Goal: Task Accomplishment & Management: Complete application form

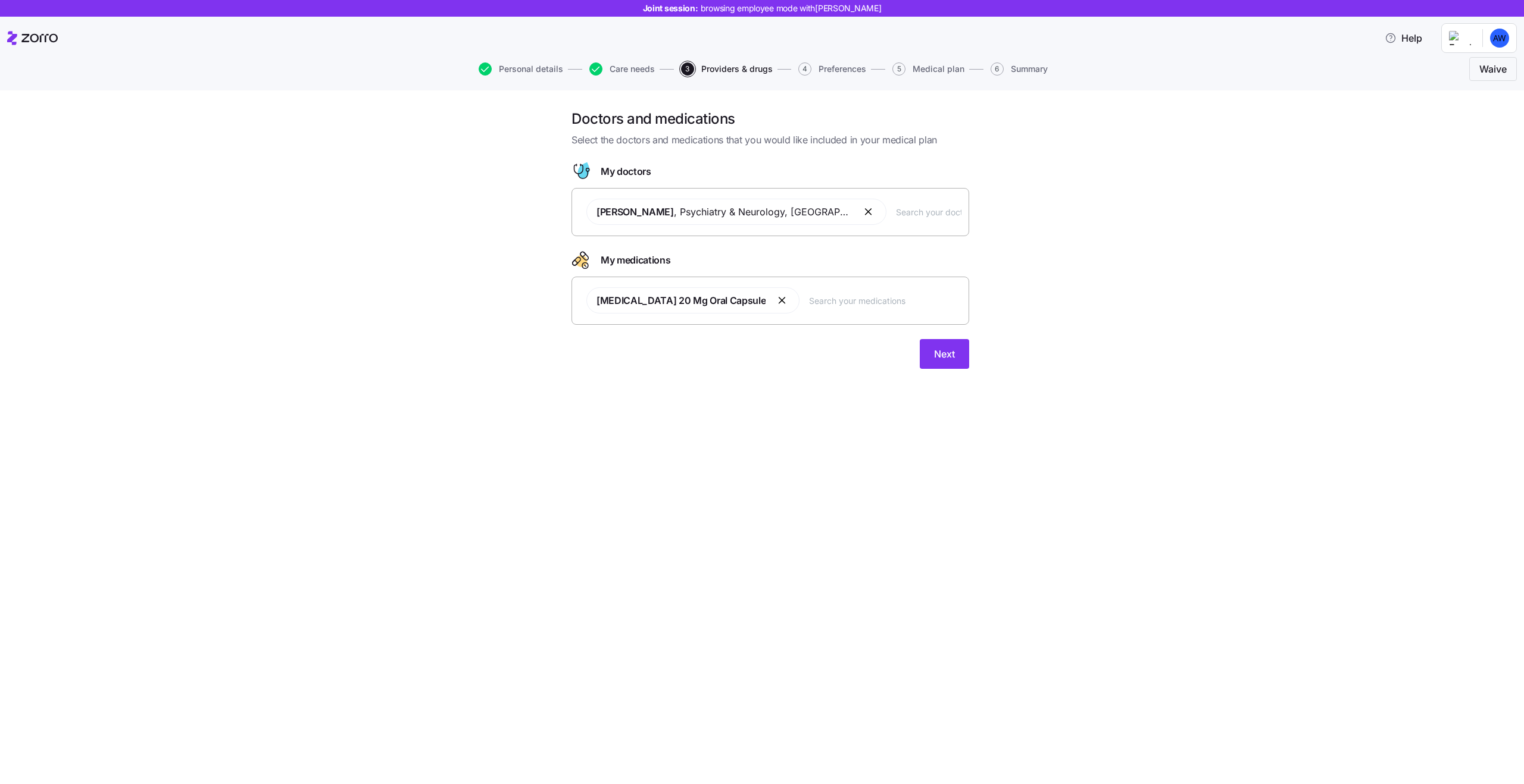
click at [878, 223] on div "[PERSON_NAME] , Psychiatry & Neurology , [GEOGRAPHIC_DATA], [GEOGRAPHIC_DATA]" at bounding box center [770, 212] width 383 height 40
click at [775, 303] on button "button" at bounding box center [782, 300] width 14 height 14
click at [709, 302] on div at bounding box center [770, 295] width 383 height 29
click at [862, 216] on button "button" at bounding box center [869, 212] width 14 height 14
click at [804, 214] on div at bounding box center [770, 206] width 383 height 29
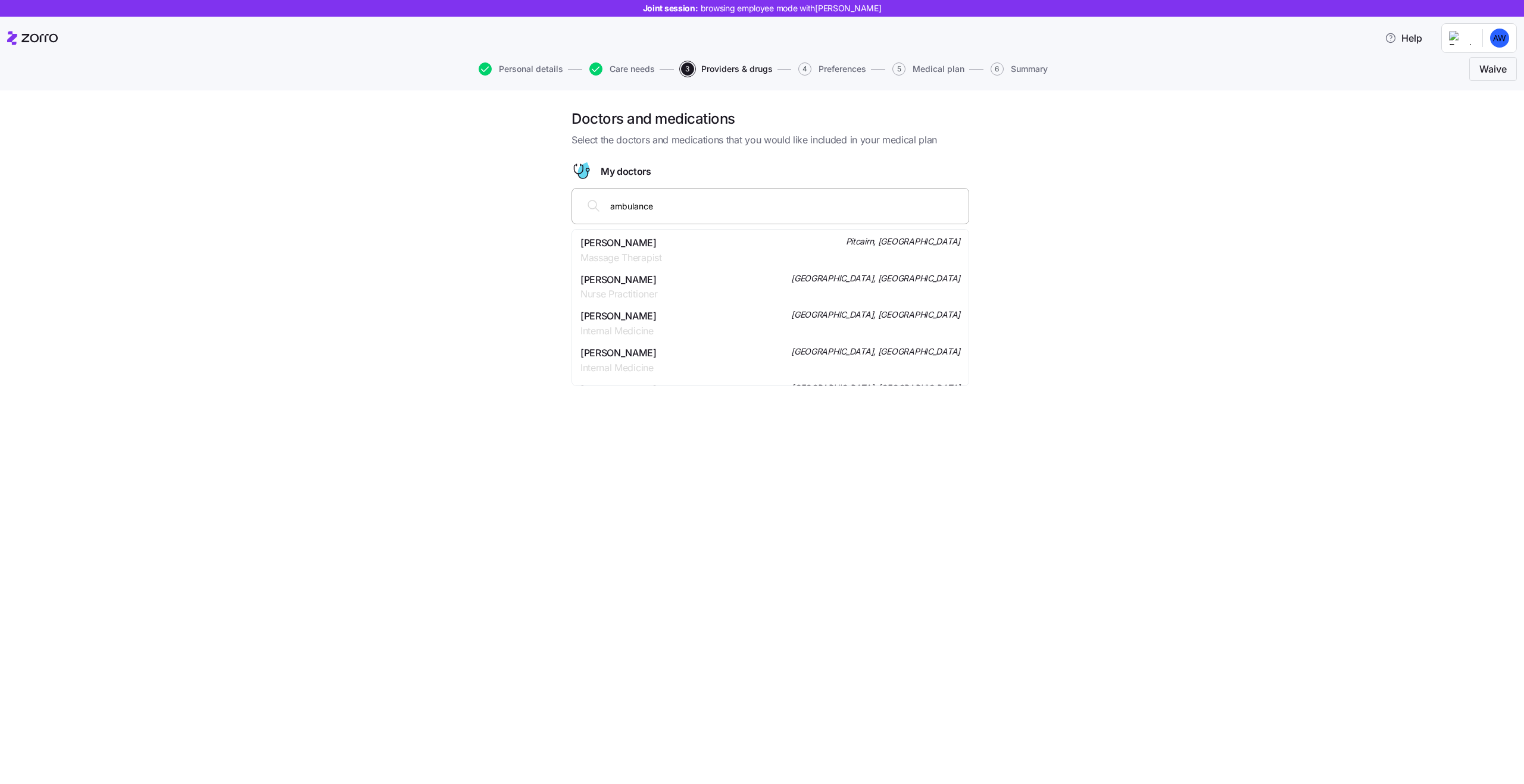
click at [675, 215] on div "ambulance" at bounding box center [770, 206] width 383 height 29
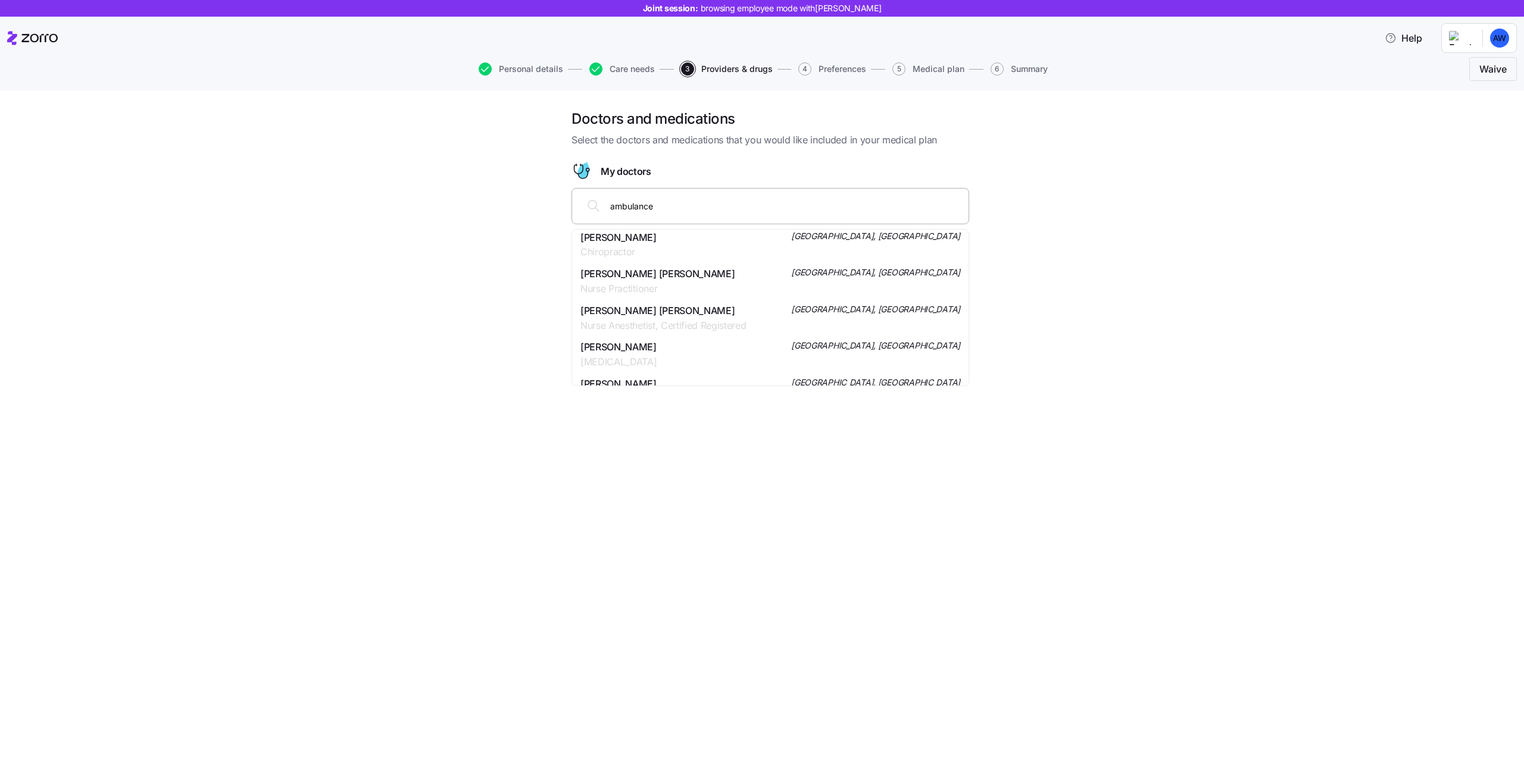
scroll to position [1087, 0]
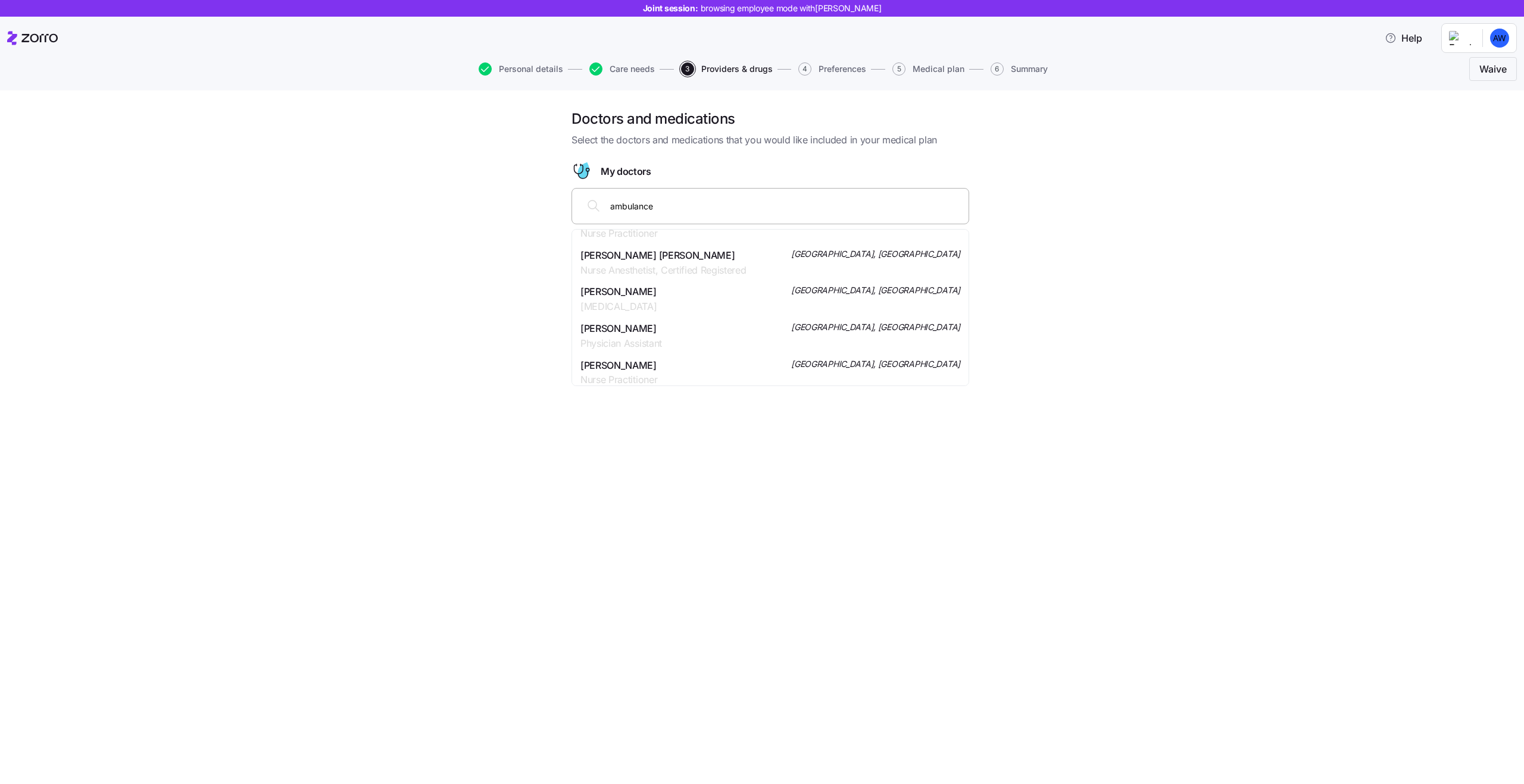
click at [675, 201] on input "ambulance" at bounding box center [786, 206] width 351 height 13
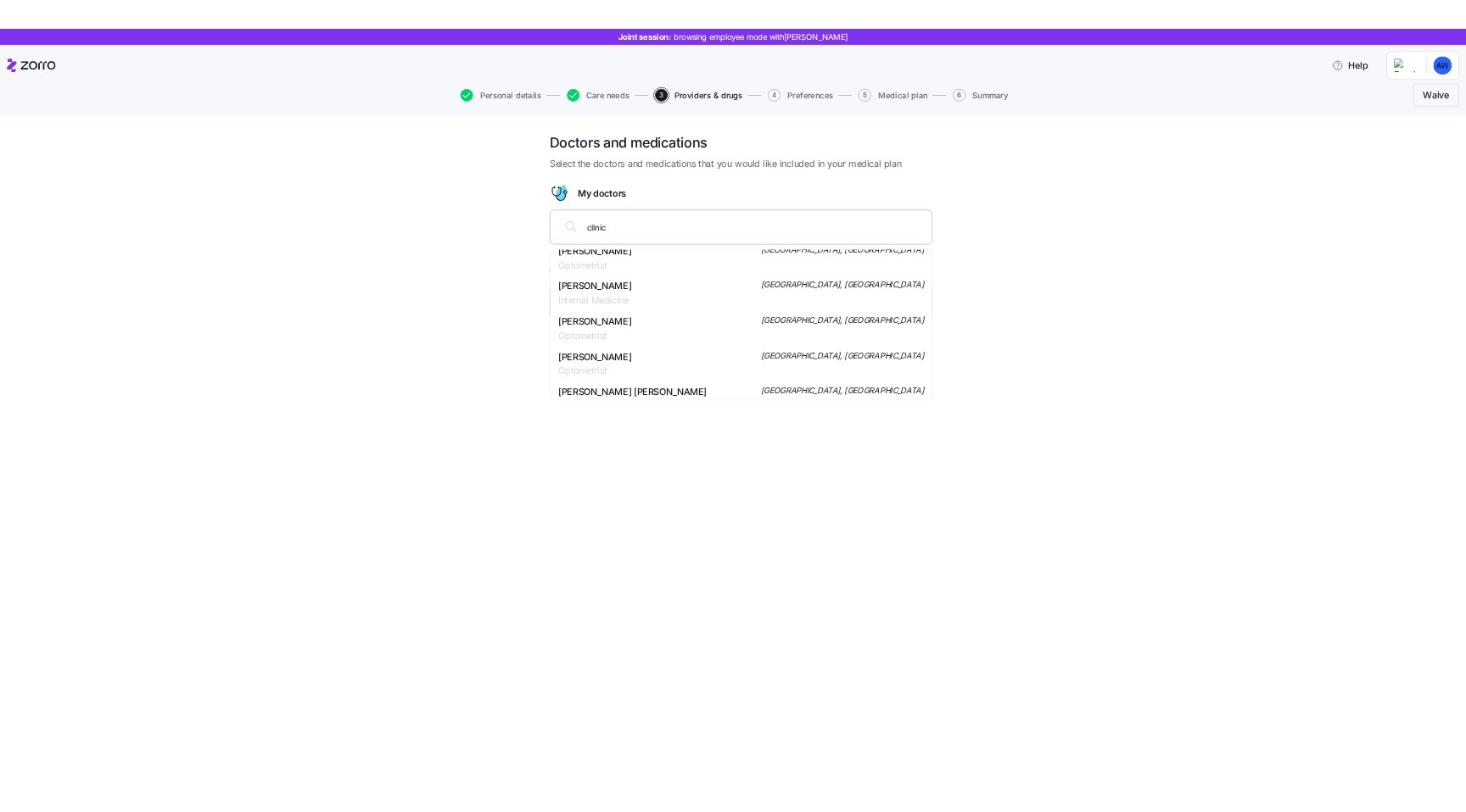
scroll to position [0, 0]
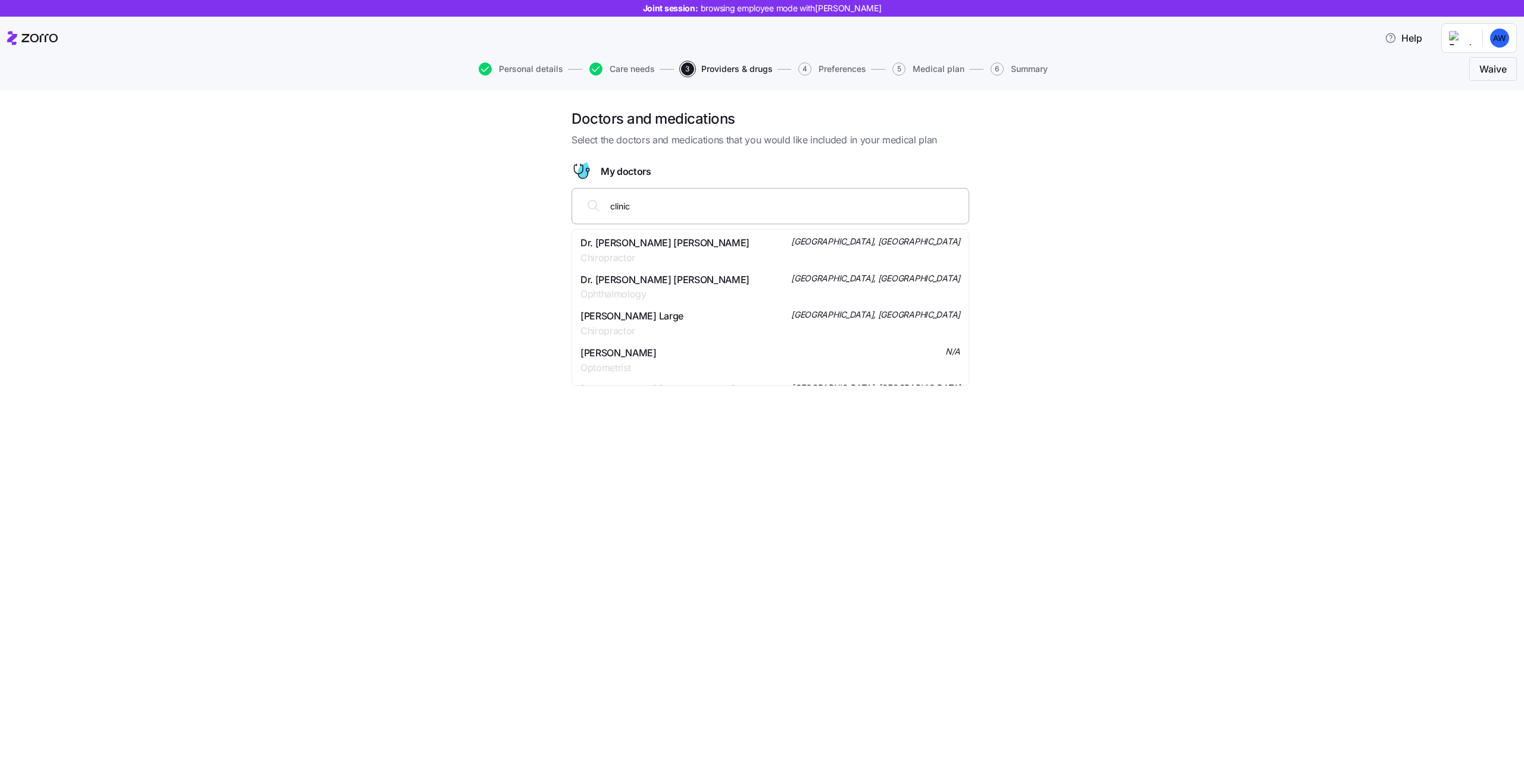
type input "clinic"
click at [1115, 177] on div "Doctors and medications Select the doctors and medications that you would like …" at bounding box center [770, 234] width 1474 height 250
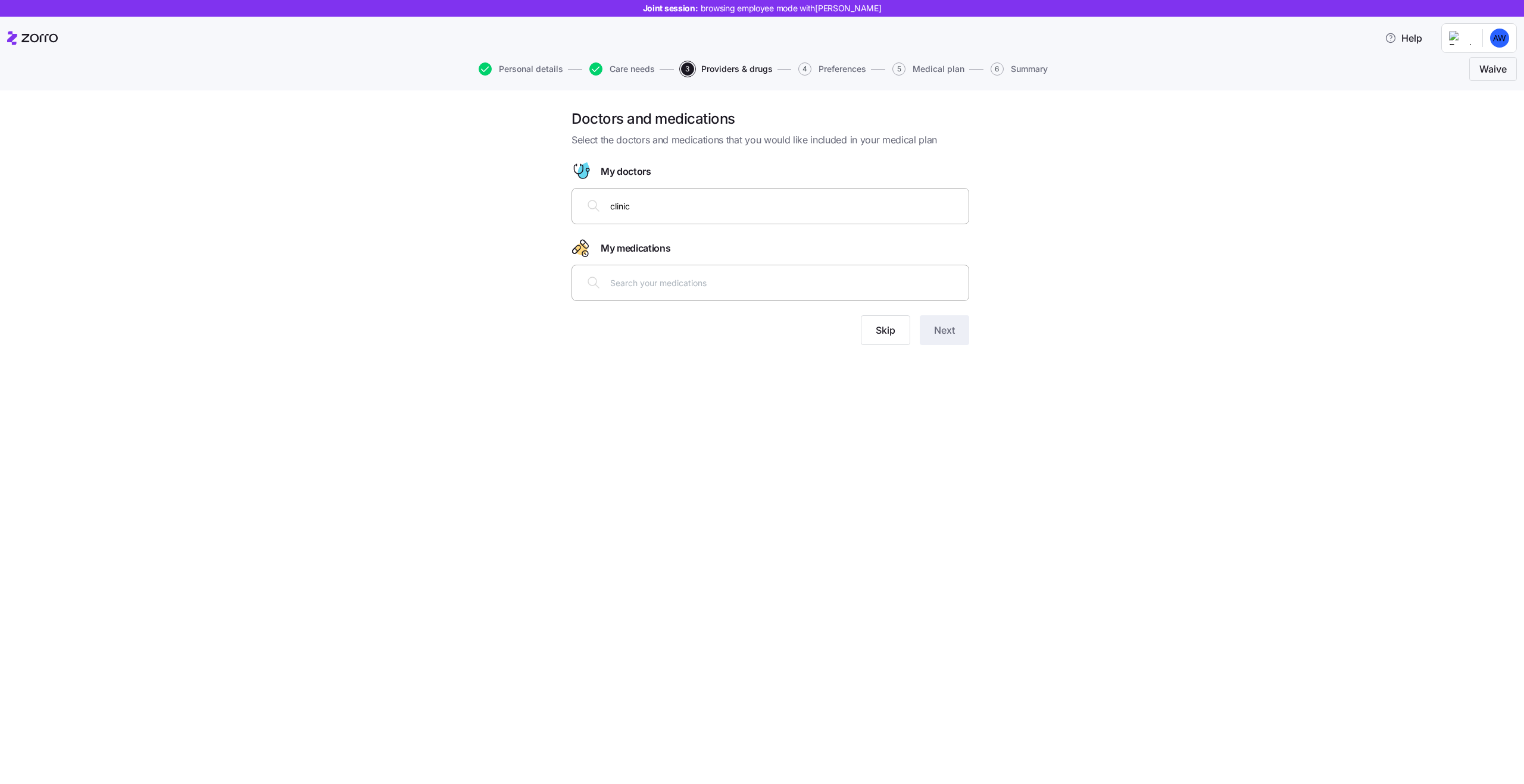
click at [827, 195] on div "clinic" at bounding box center [770, 206] width 383 height 29
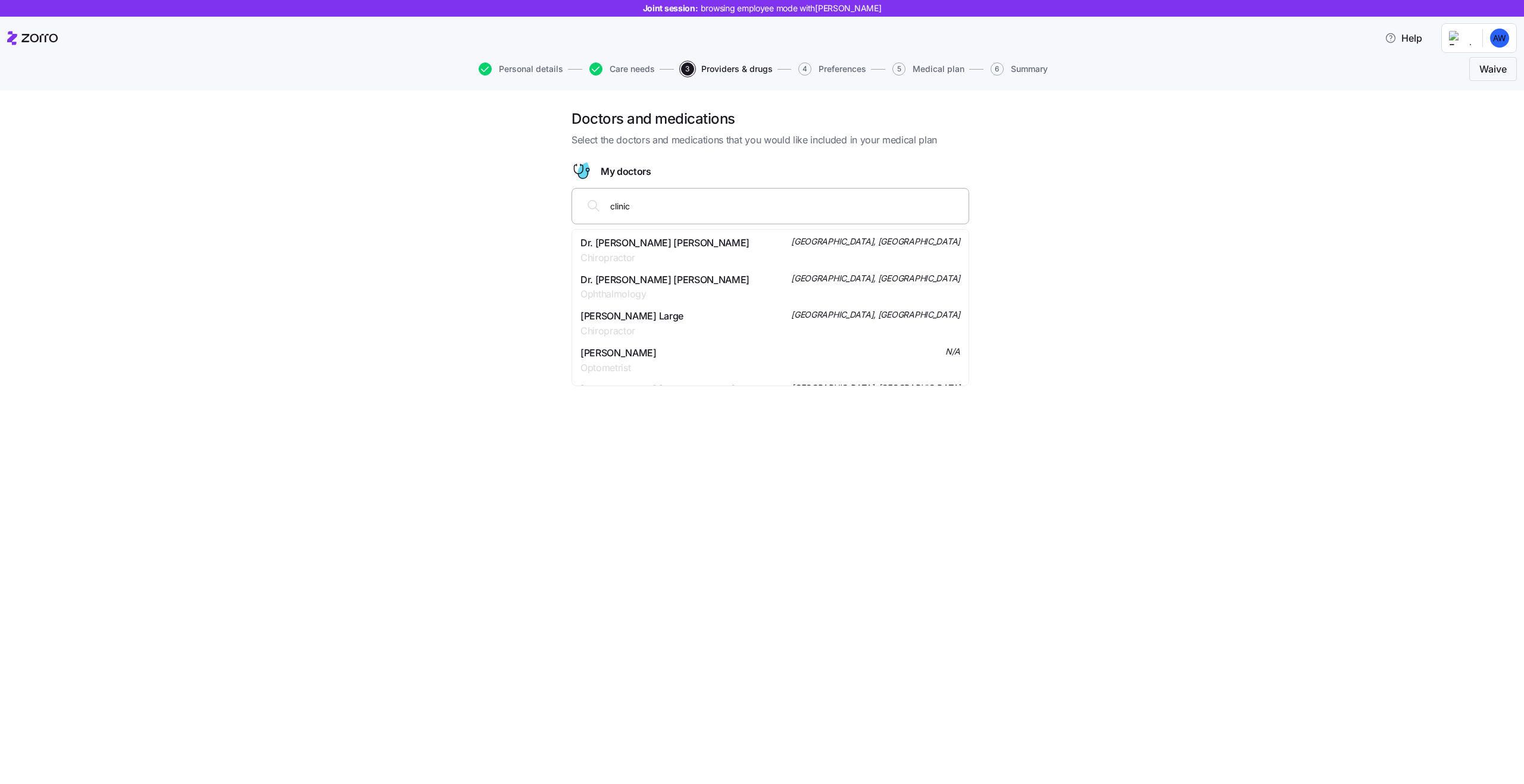
click at [827, 195] on div "clinic" at bounding box center [770, 206] width 383 height 29
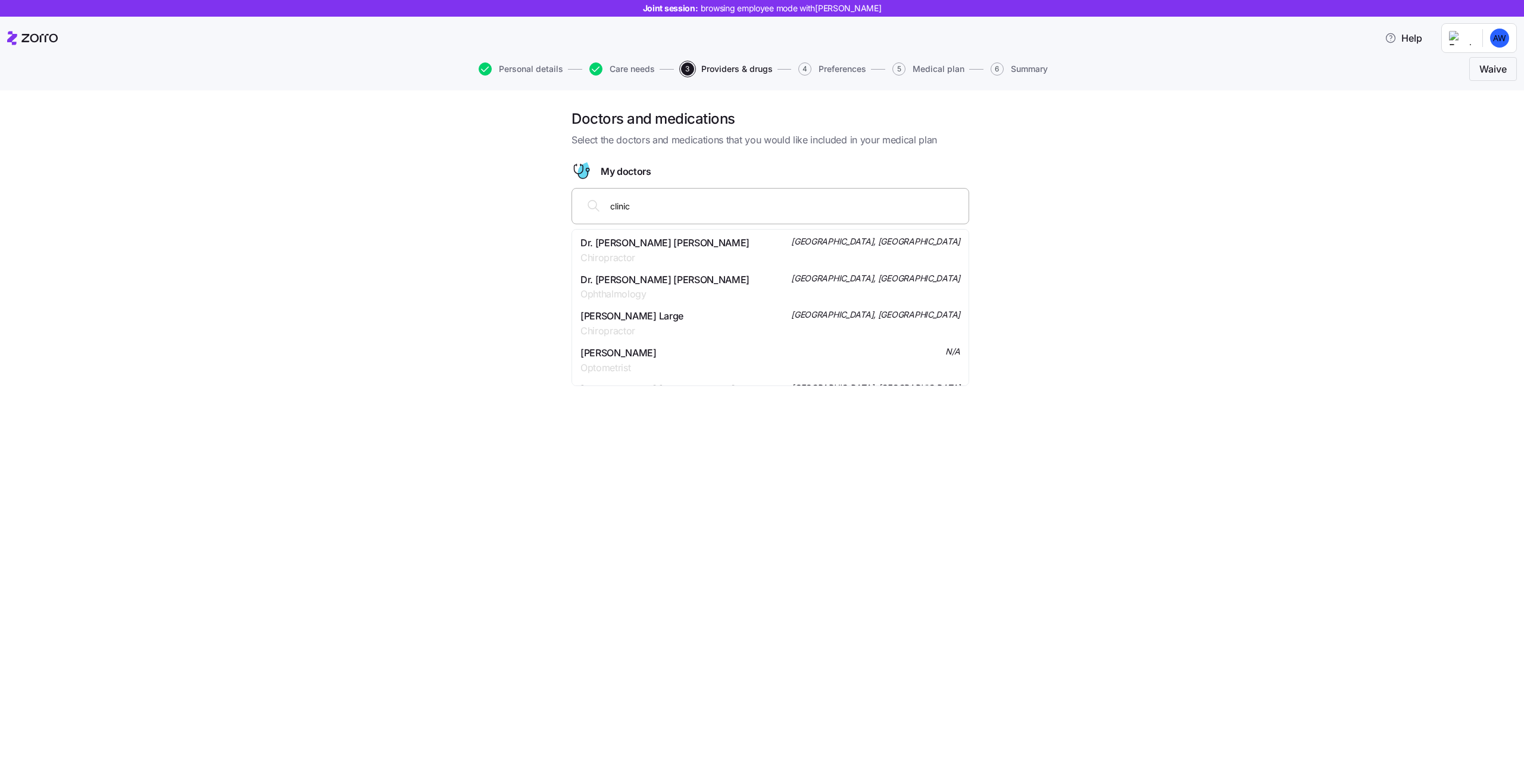
click at [825, 206] on input "clinic" at bounding box center [786, 206] width 351 height 13
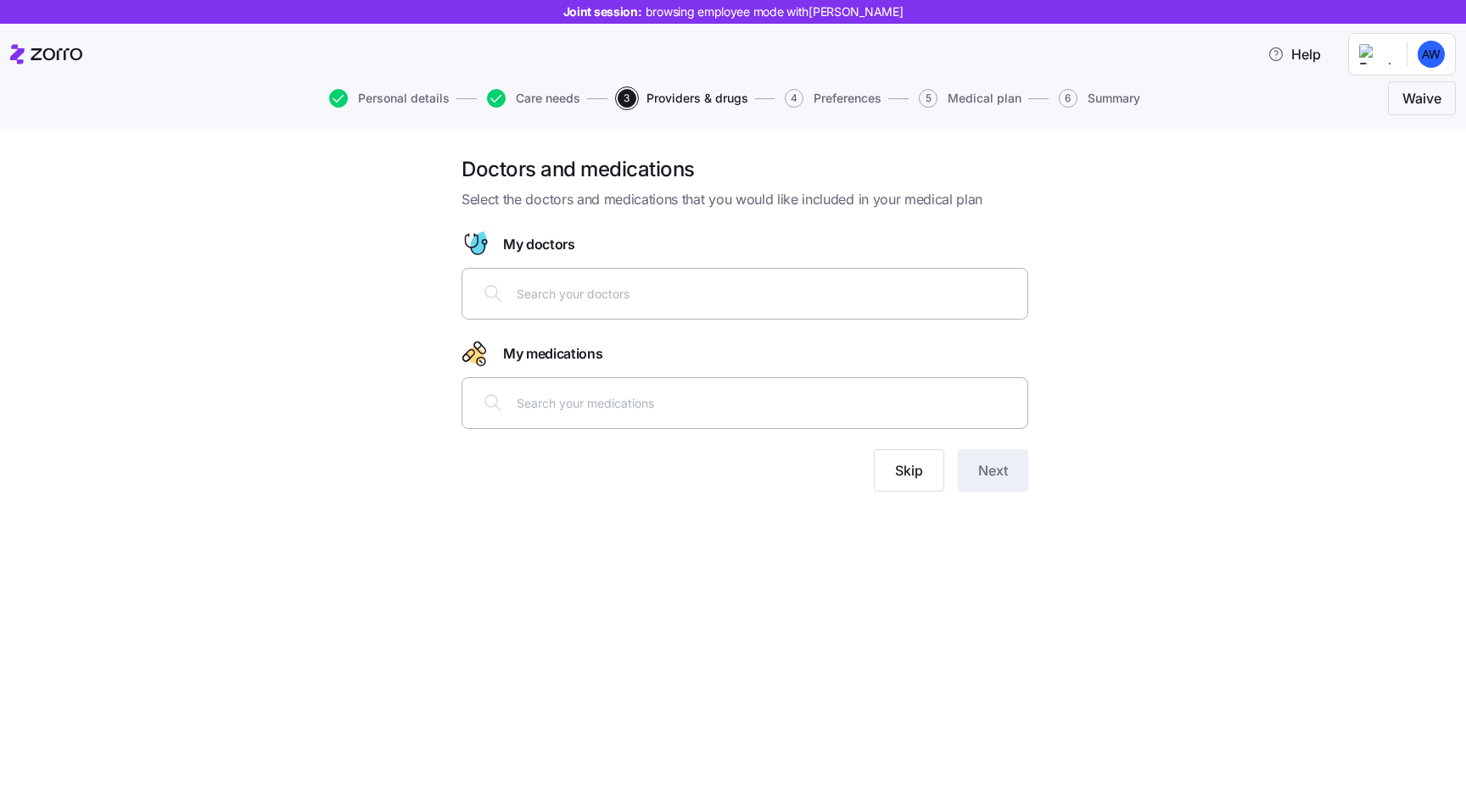
click at [1196, 306] on div "Doctors and medications Select the doctors and medications that you would like …" at bounding box center [744, 334] width 1394 height 356
click at [635, 180] on h1 "Doctors and medications" at bounding box center [745, 170] width 567 height 27
click at [586, 215] on div at bounding box center [745, 219] width 567 height 20
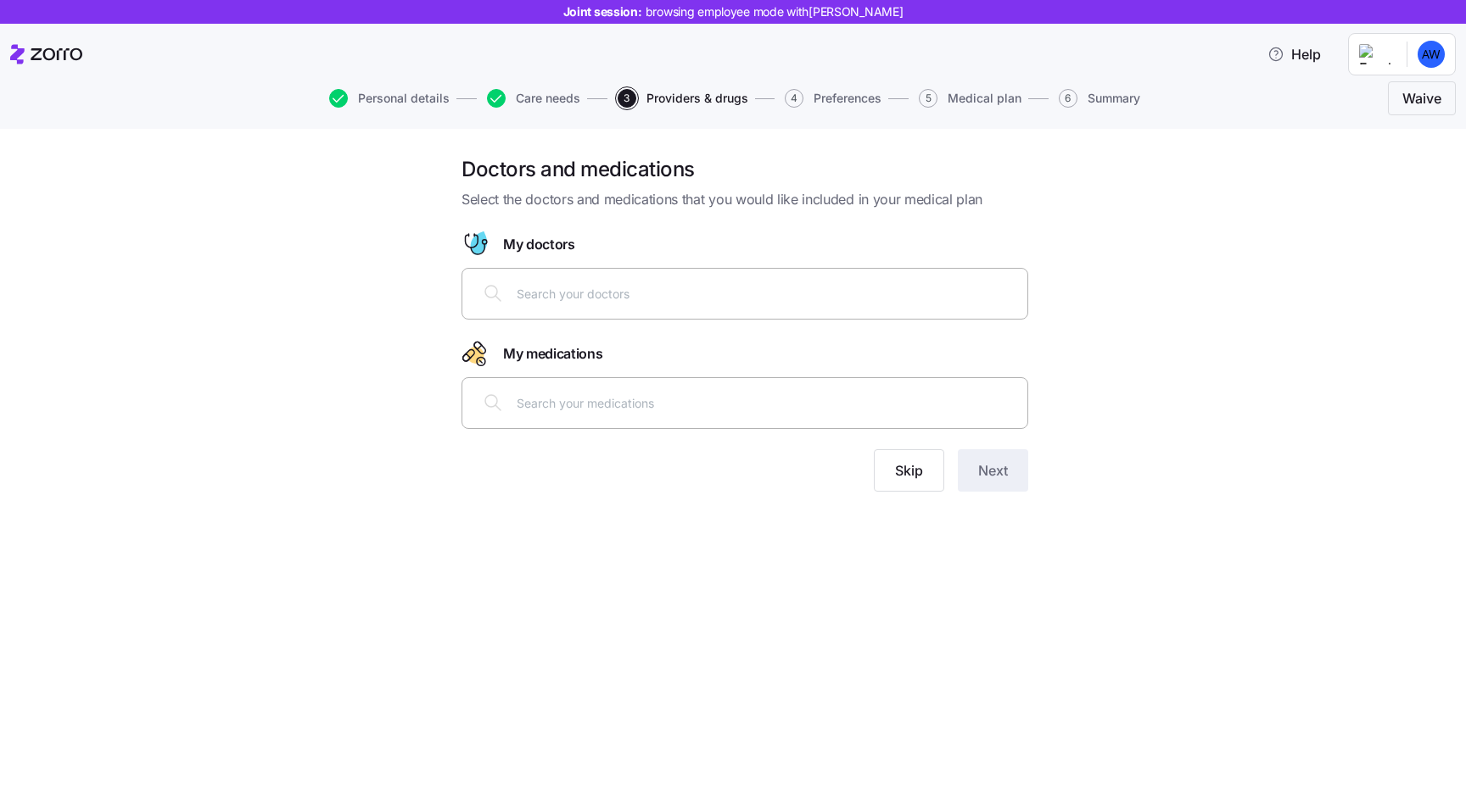
click at [596, 207] on span "Select the doctors and medications that you would like included in your medical…" at bounding box center [745, 199] width 567 height 21
click at [602, 198] on span "Select the doctors and medications that you would like included in your medical…" at bounding box center [745, 199] width 567 height 21
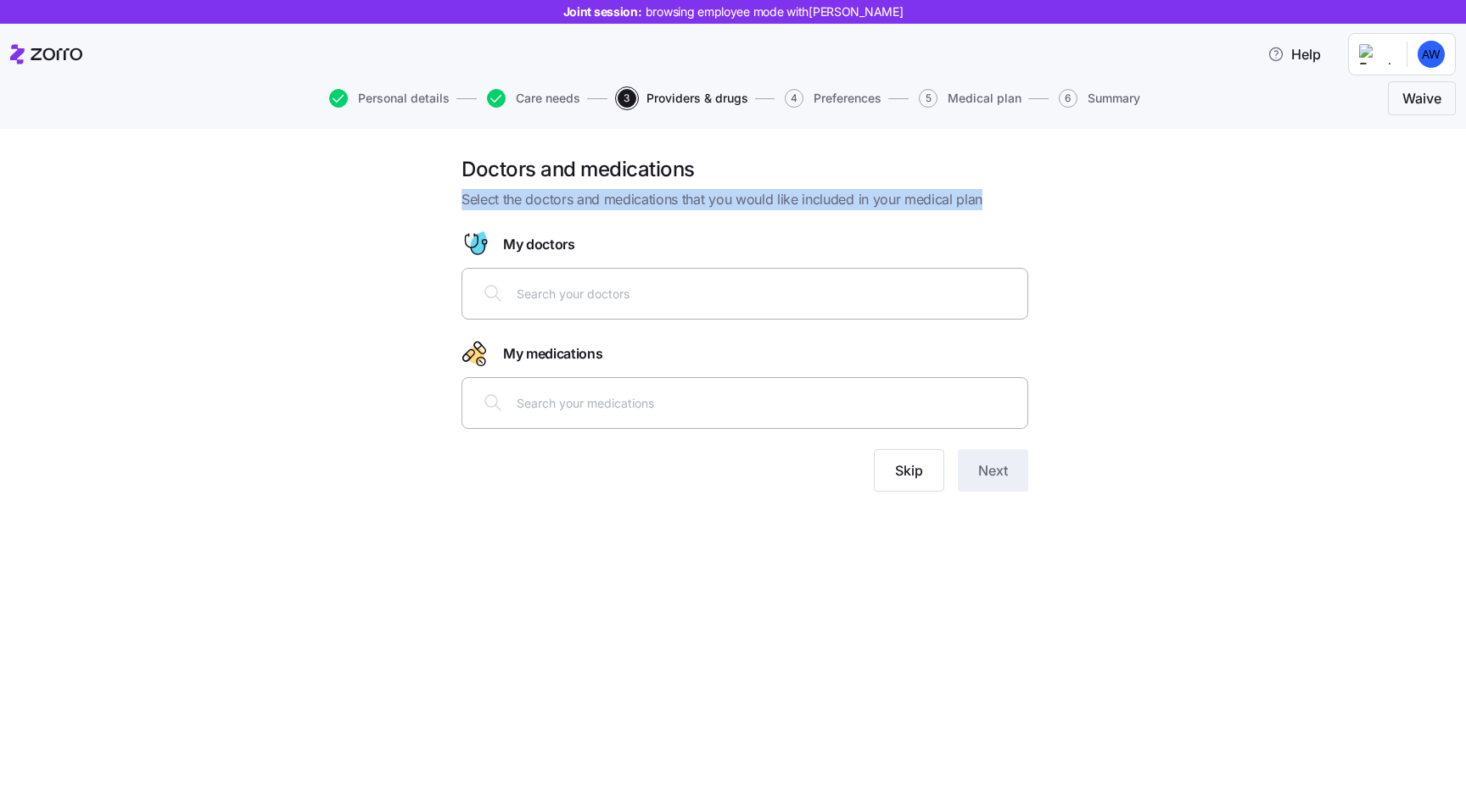
click at [602, 198] on span "Select the doctors and medications that you would like included in your medical…" at bounding box center [745, 199] width 567 height 21
click at [569, 177] on h1 "Doctors and medications" at bounding box center [745, 170] width 567 height 27
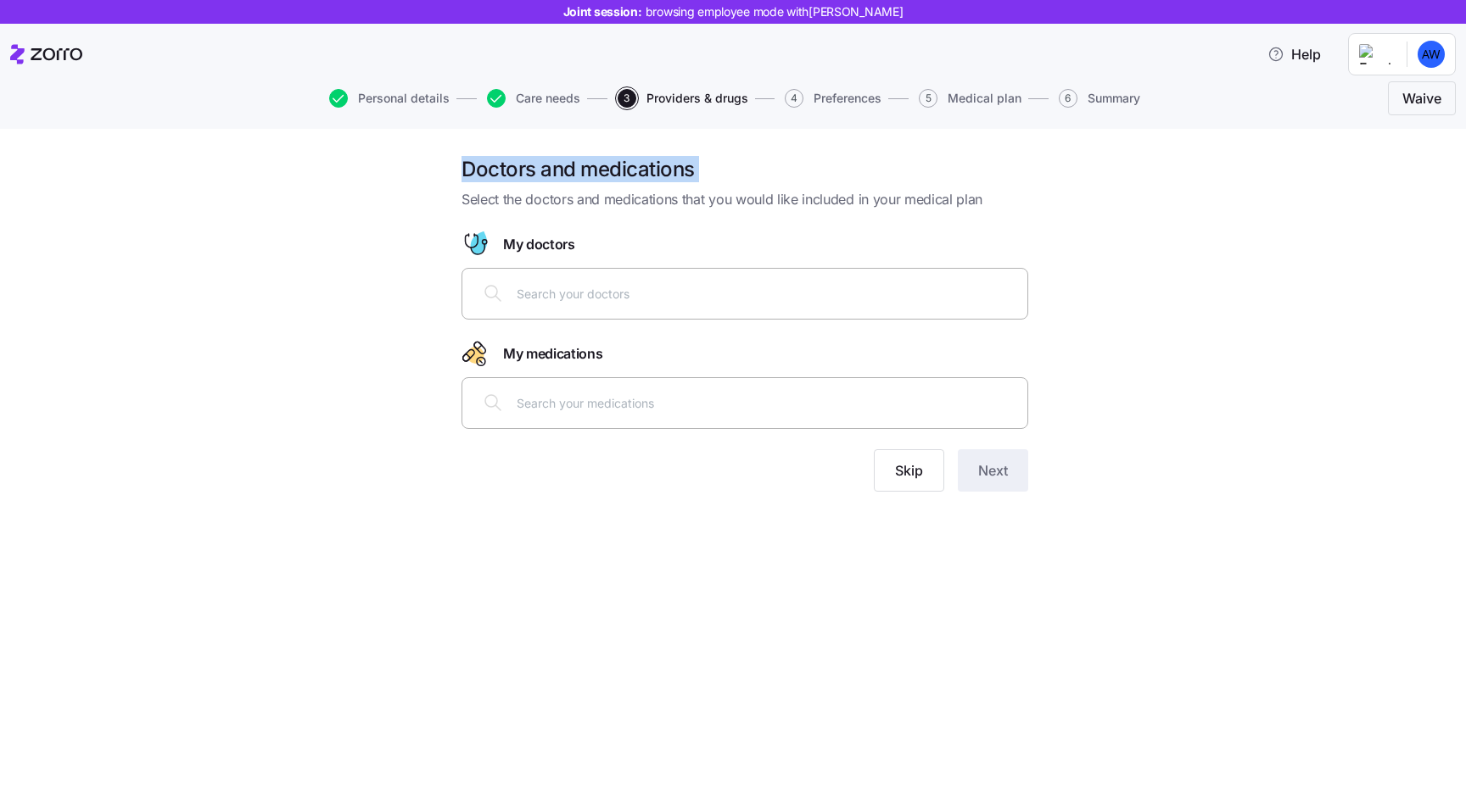
click at [569, 177] on h1 "Doctors and medications" at bounding box center [745, 170] width 567 height 27
click at [592, 207] on span "Select the doctors and medications that you would like included in your medical…" at bounding box center [745, 199] width 567 height 21
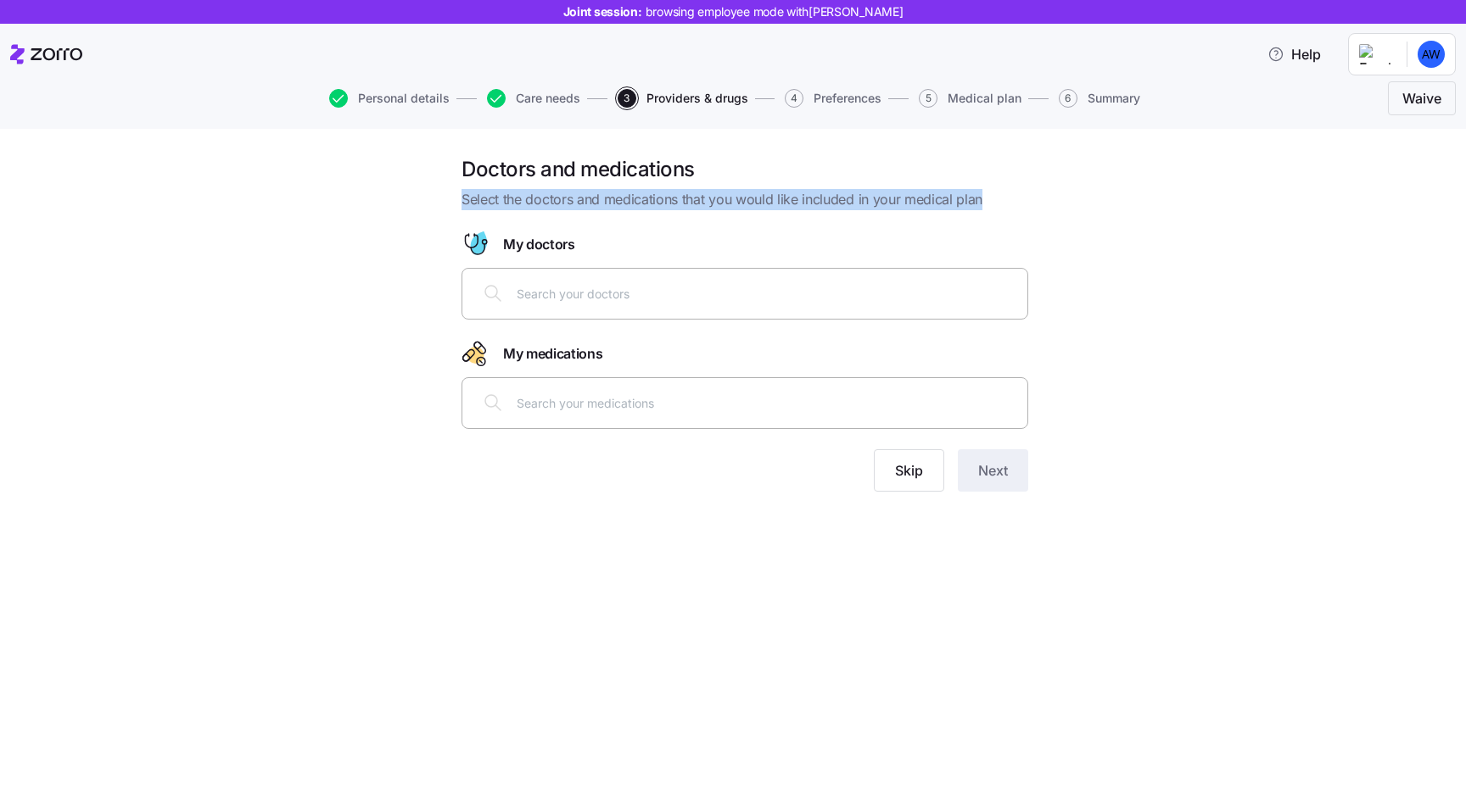
click at [592, 207] on span "Select the doctors and medications that you would like included in your medical…" at bounding box center [745, 199] width 567 height 21
click at [585, 207] on span "Select the doctors and medications that you would like included in your medical…" at bounding box center [745, 199] width 567 height 21
click at [879, 200] on span "Select the doctors and medications that you would like included in your medical…" at bounding box center [745, 199] width 567 height 21
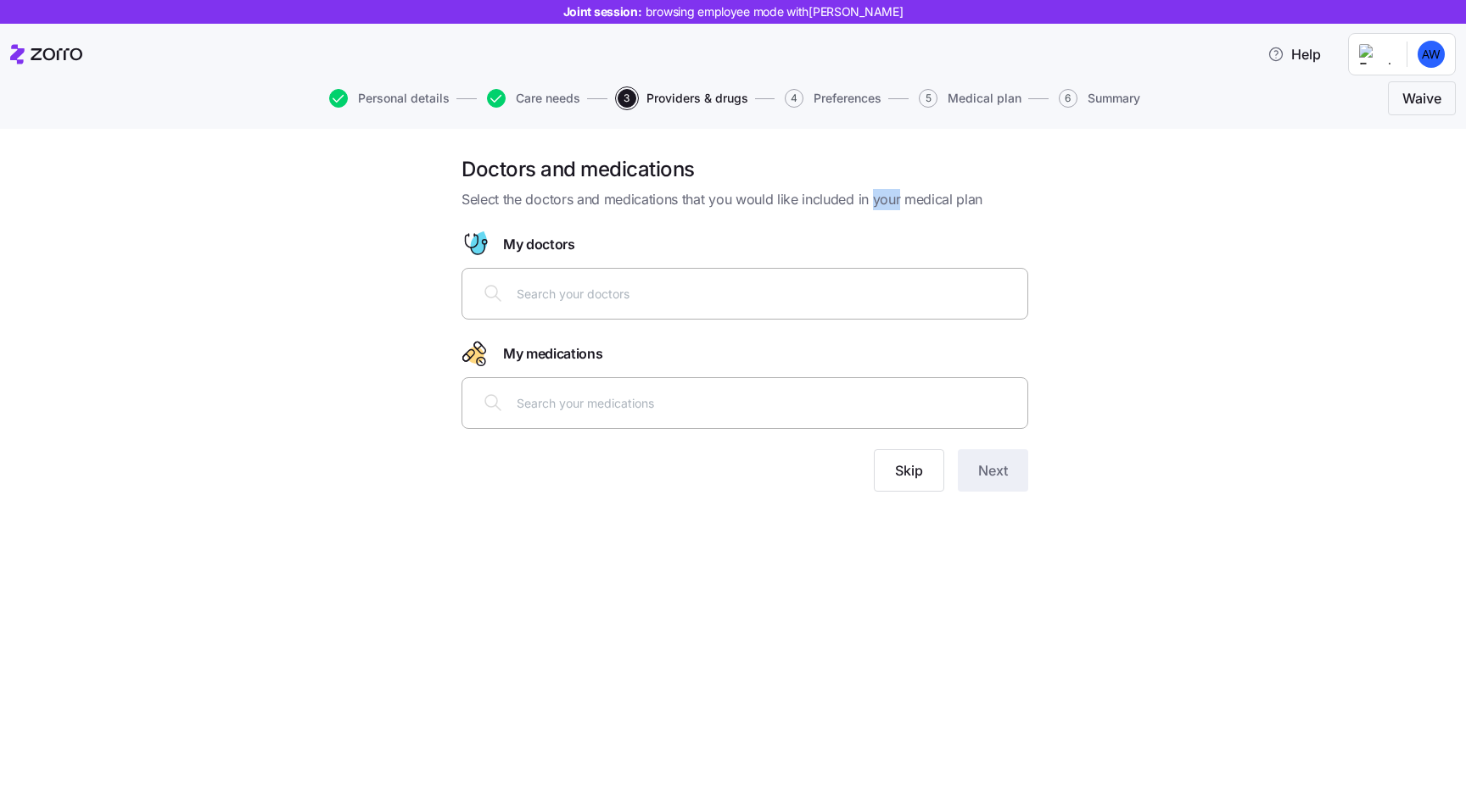
click at [879, 200] on span "Select the doctors and medications that you would like included in your medical…" at bounding box center [745, 199] width 567 height 21
click at [645, 167] on h1 "Doctors and medications" at bounding box center [745, 170] width 567 height 27
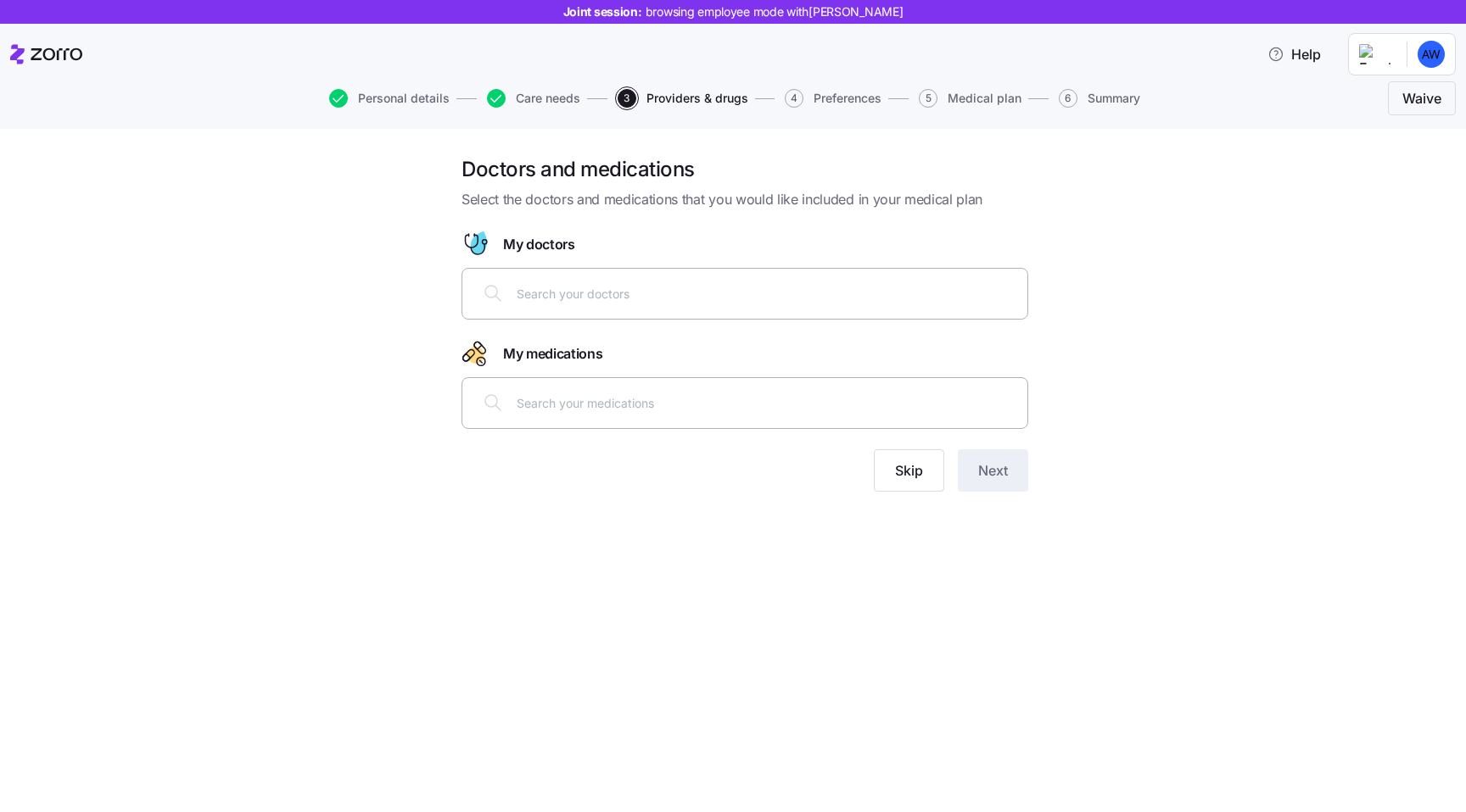
click at [585, 200] on span "Select the doctors and medications that you would like included in your medical…" at bounding box center [745, 199] width 567 height 21
click at [534, 241] on span "My doctors" at bounding box center [539, 244] width 73 height 21
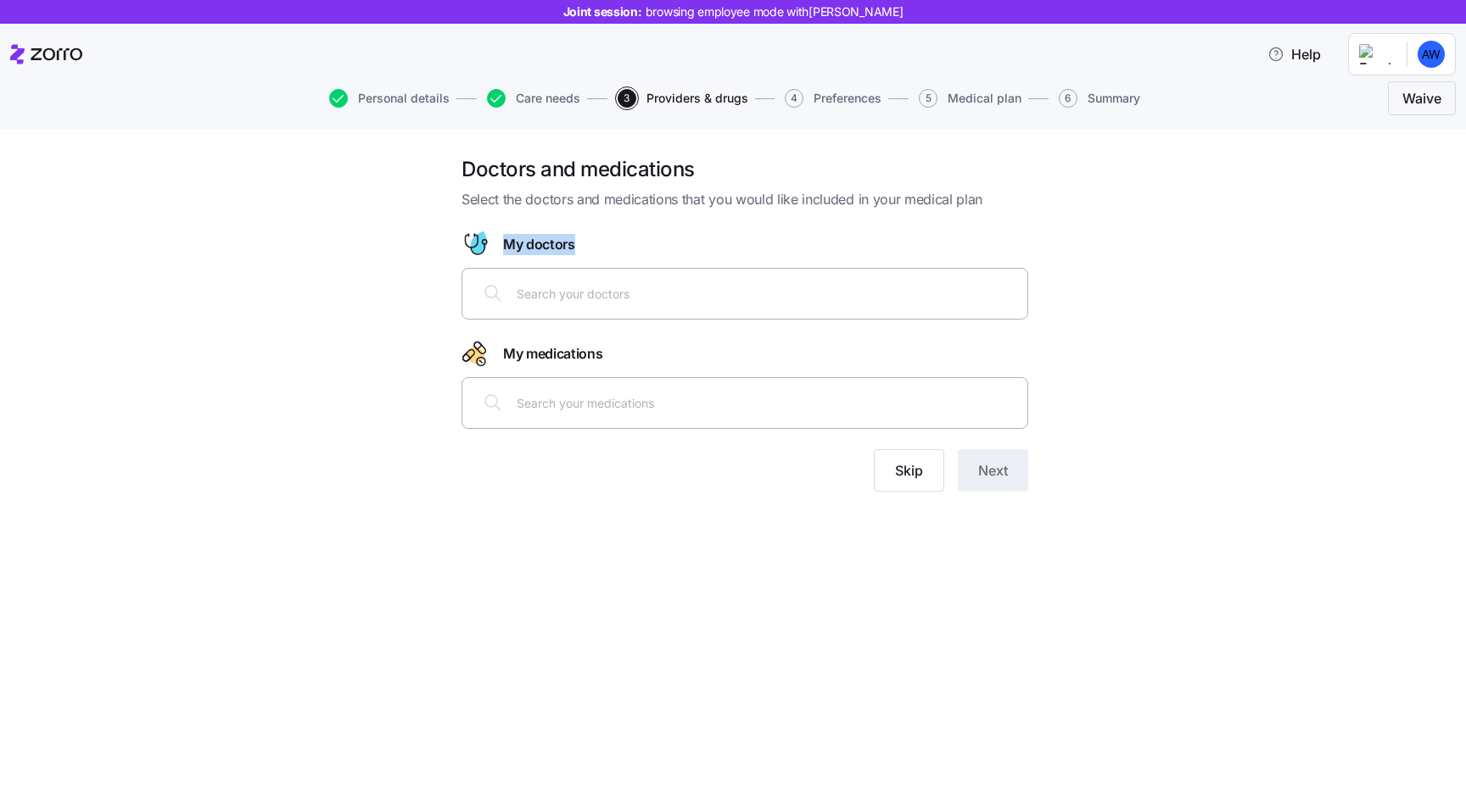
click at [534, 241] on span "My doctors" at bounding box center [539, 244] width 73 height 21
click at [549, 348] on span "My medications" at bounding box center [553, 354] width 100 height 21
click at [516, 235] on span "My doctors" at bounding box center [539, 244] width 73 height 21
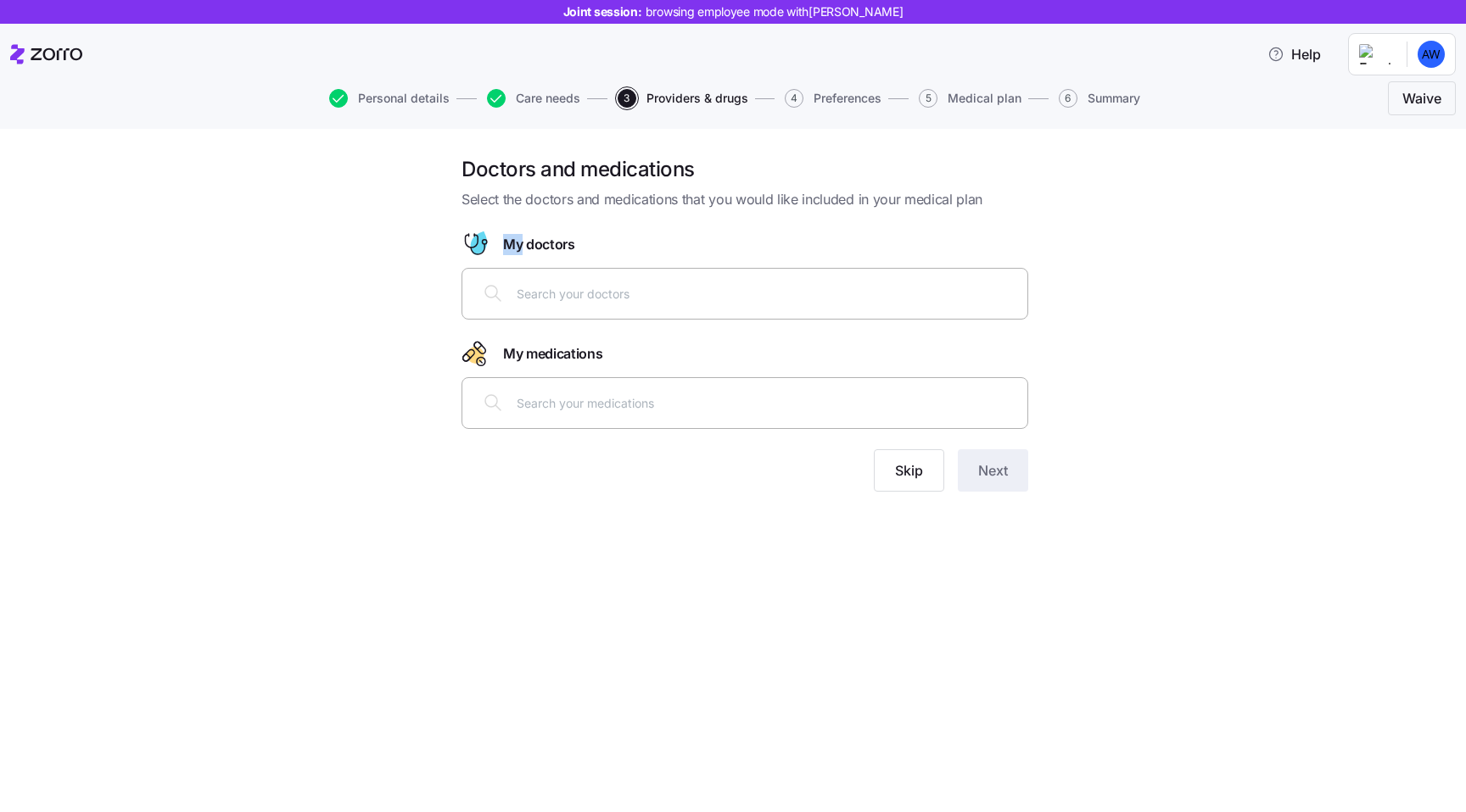
click at [516, 235] on span "My doctors" at bounding box center [539, 244] width 73 height 21
click at [509, 185] on div "Doctors and medications Select the doctors and medications that you would like …" at bounding box center [745, 183] width 567 height 54
click at [509, 189] on span "Select the doctors and medications that you would like included in your medical…" at bounding box center [745, 199] width 567 height 21
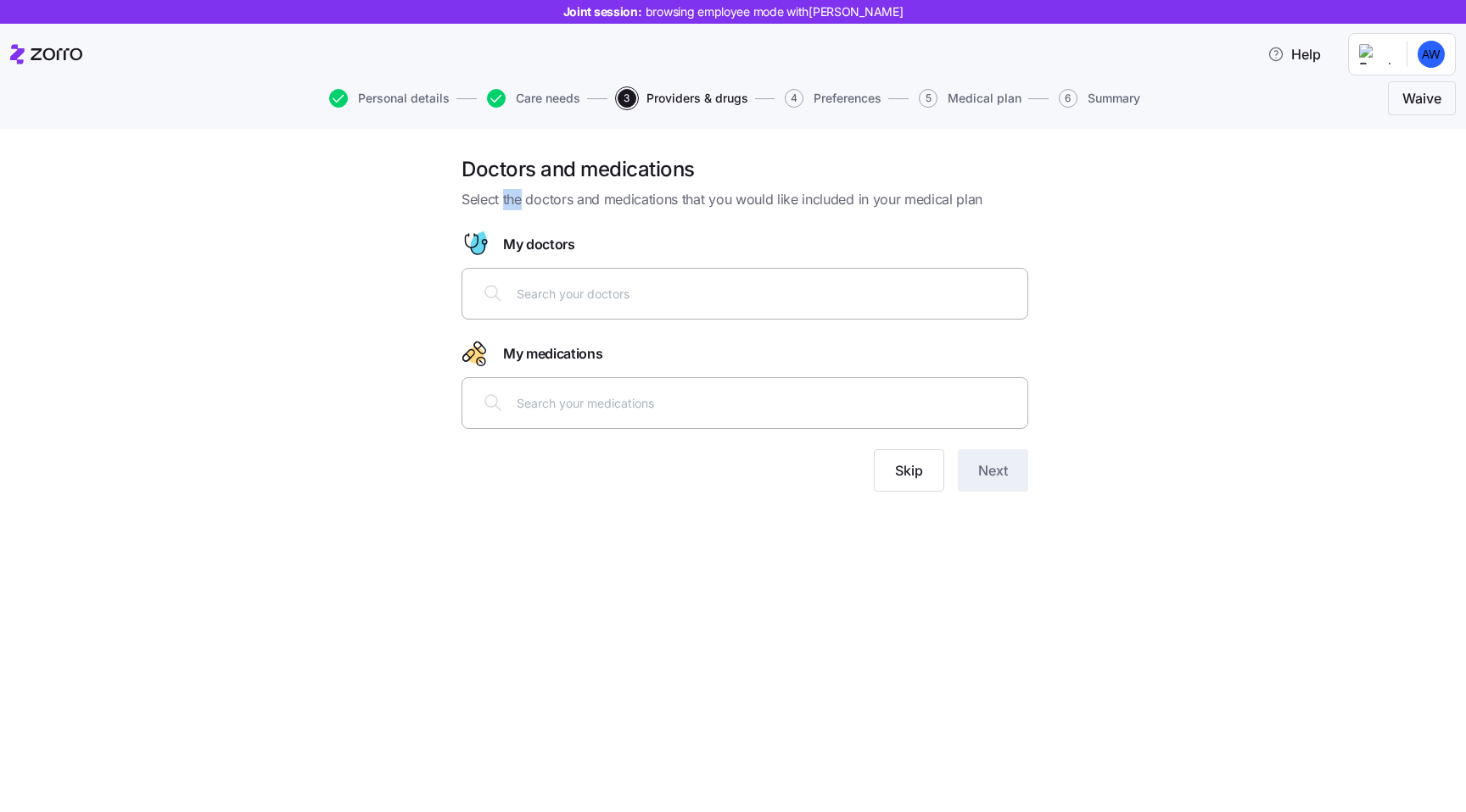
click at [510, 195] on span "Select the doctors and medications that you would like included in your medical…" at bounding box center [745, 199] width 567 height 21
click at [488, 180] on h1 "Doctors and medications" at bounding box center [745, 170] width 567 height 27
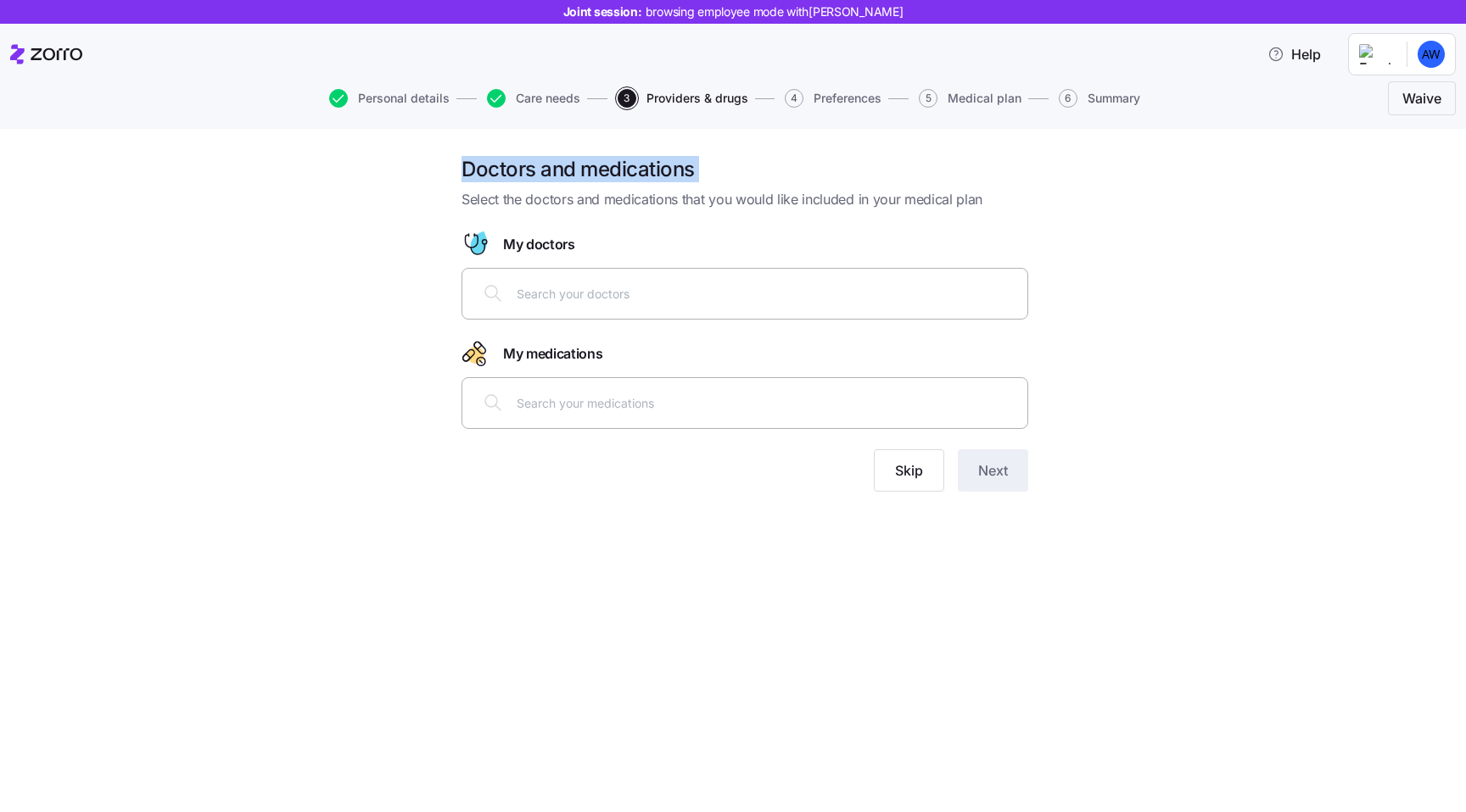
click at [488, 180] on h1 "Doctors and medications" at bounding box center [745, 170] width 567 height 27
click at [531, 189] on span "Select the doctors and medications that you would like included in your medical…" at bounding box center [745, 199] width 567 height 21
click at [627, 177] on h1 "Doctors and medications" at bounding box center [745, 170] width 567 height 27
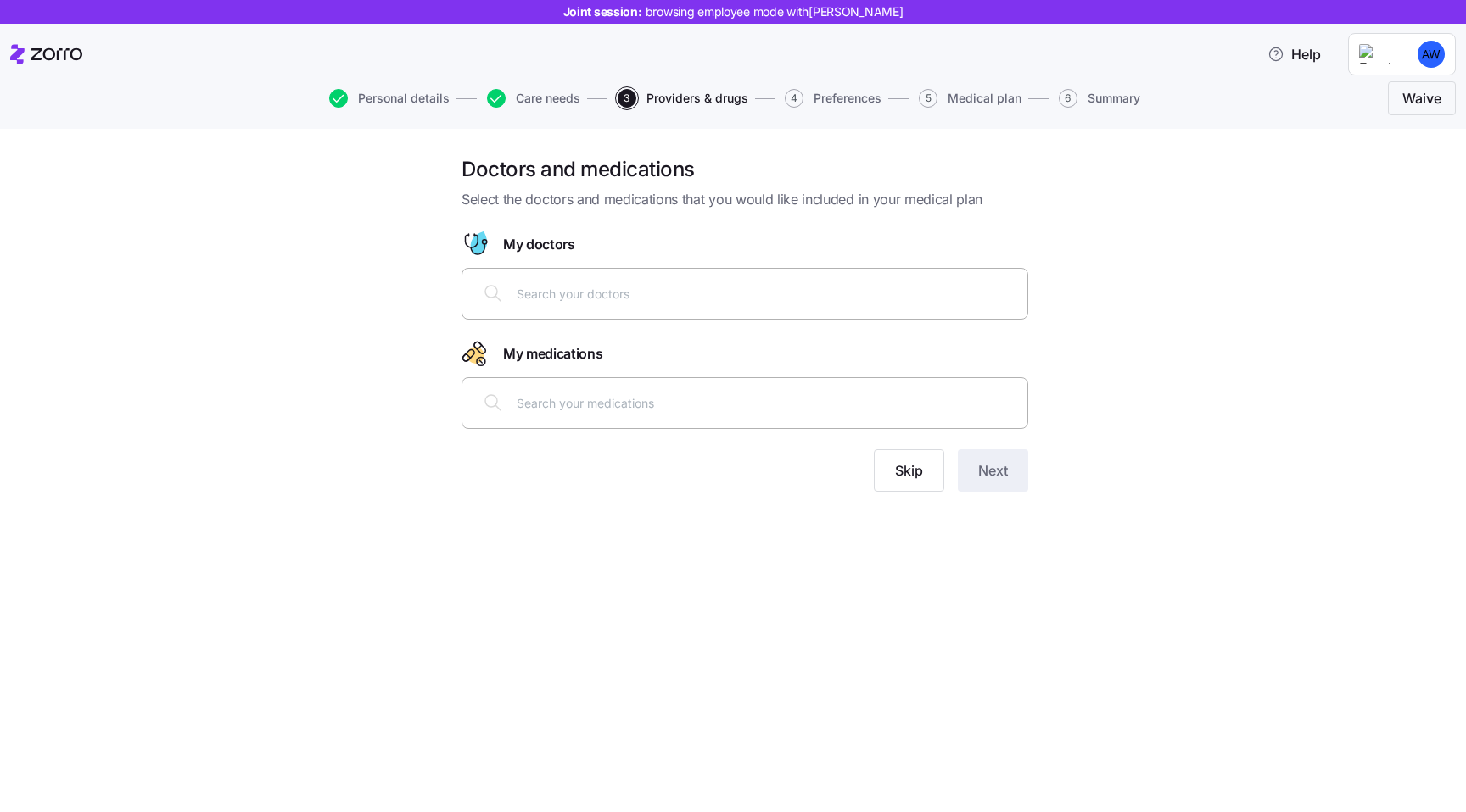
click at [630, 198] on span "Select the doctors and medications that you would like included in your medical…" at bounding box center [745, 199] width 567 height 21
click at [586, 150] on div "Doctors and medications Select the doctors and medications that you would like …" at bounding box center [733, 470] width 1466 height 683
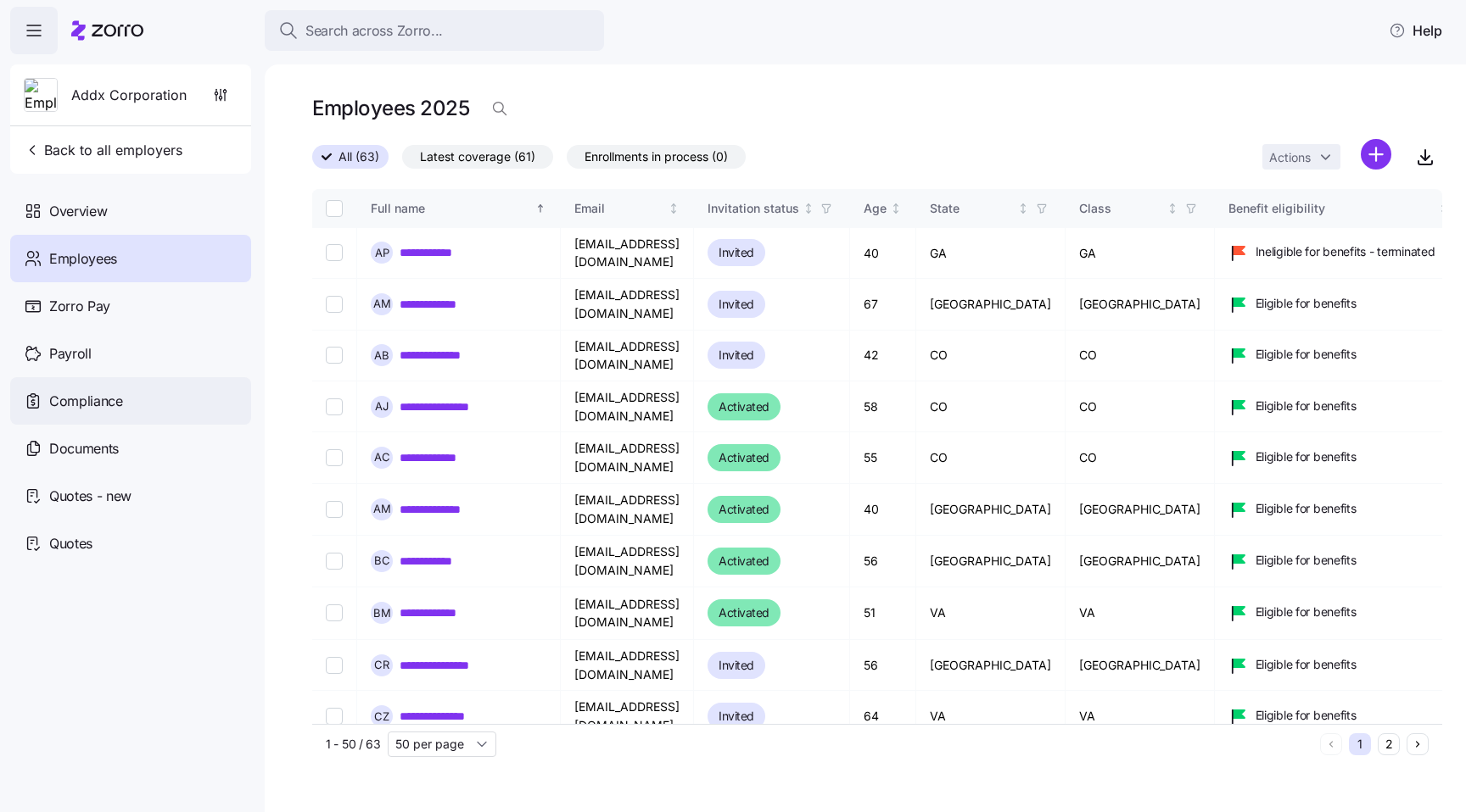
click at [104, 408] on span "Compliance" at bounding box center [86, 402] width 73 height 21
